Goal: Task Accomplishment & Management: Complete application form

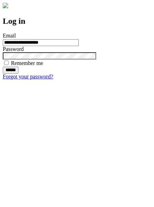
type input "**********"
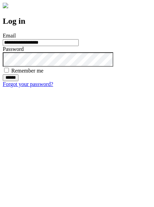
click at [19, 81] on input "******" at bounding box center [11, 77] width 16 height 7
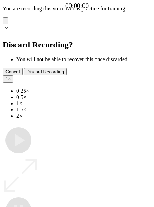
type input "**********"
